Goal: Task Accomplishment & Management: Use online tool/utility

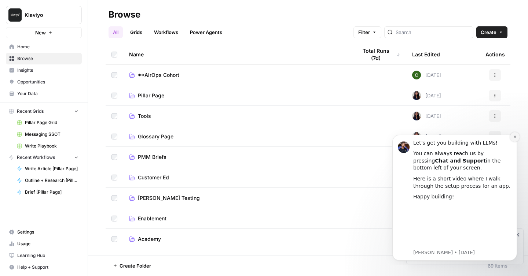
click at [515, 136] on icon "Dismiss notification" at bounding box center [515, 137] width 4 height 4
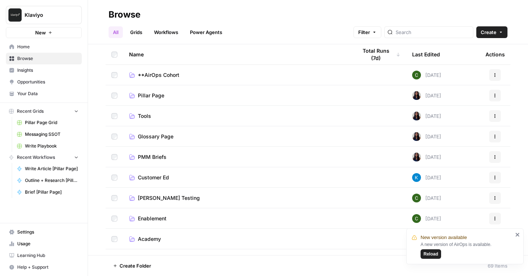
click at [167, 73] on span "**AirOps Cohort" at bounding box center [158, 75] width 41 height 7
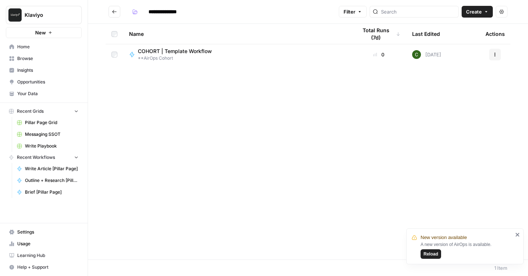
click at [193, 54] on span "COHORT | Template Workflow" at bounding box center [175, 51] width 74 height 7
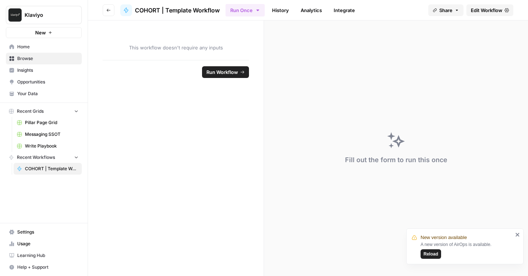
click at [224, 71] on span "Run Workflow" at bounding box center [222, 72] width 32 height 7
